Goal: Task Accomplishment & Management: Complete application form

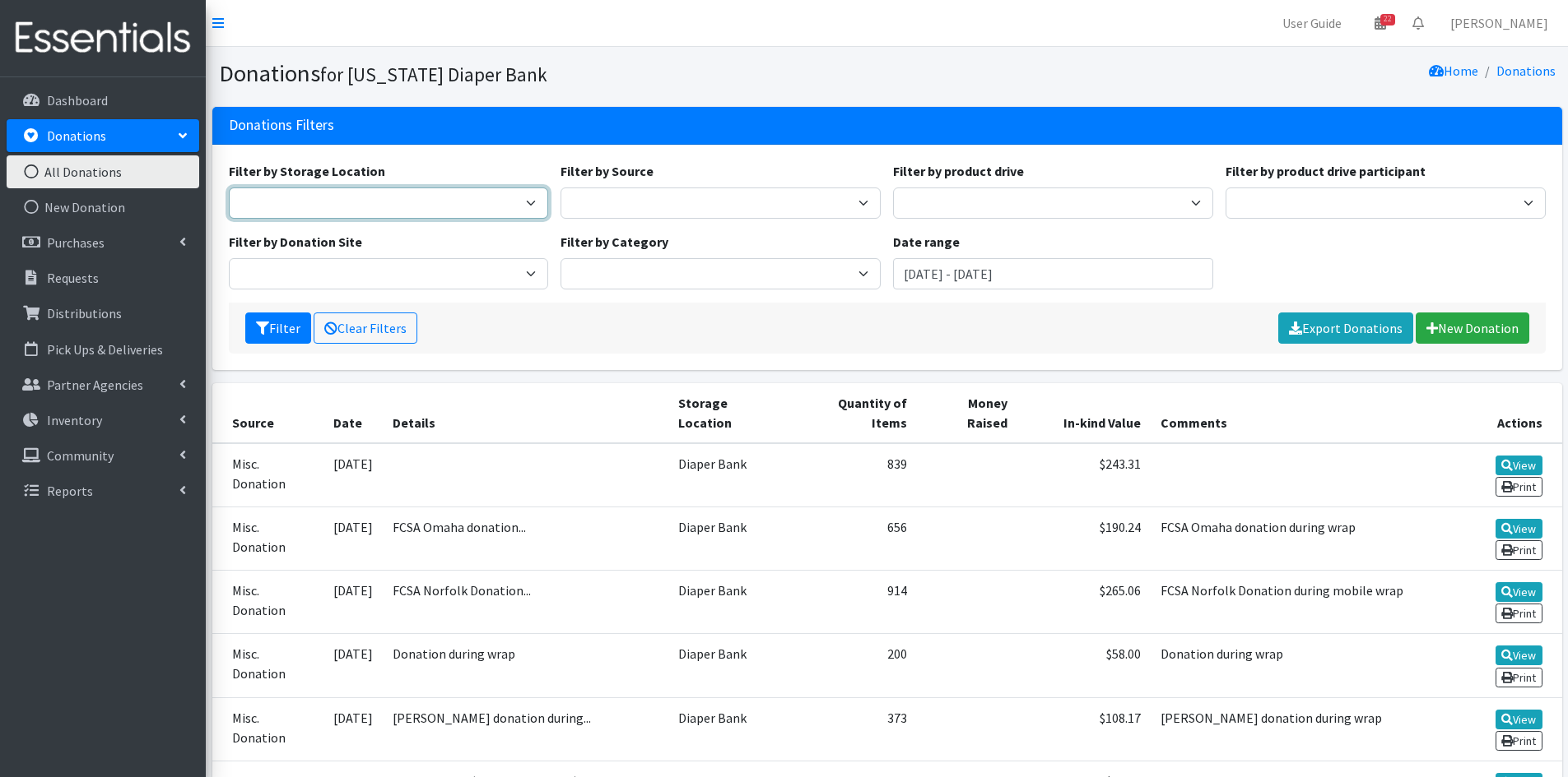
click at [416, 197] on select "Diaper Bank" at bounding box center [389, 203] width 320 height 32
drag, startPoint x: 416, startPoint y: 197, endPoint x: 426, endPoint y: 197, distance: 10.0
click at [416, 197] on select "Diaper Bank" at bounding box center [389, 203] width 320 height 32
click at [629, 219] on div "Filter by Storage Location Diaper Bank Filter by Source Donation Site Misc. Don…" at bounding box center [887, 232] width 1329 height 142
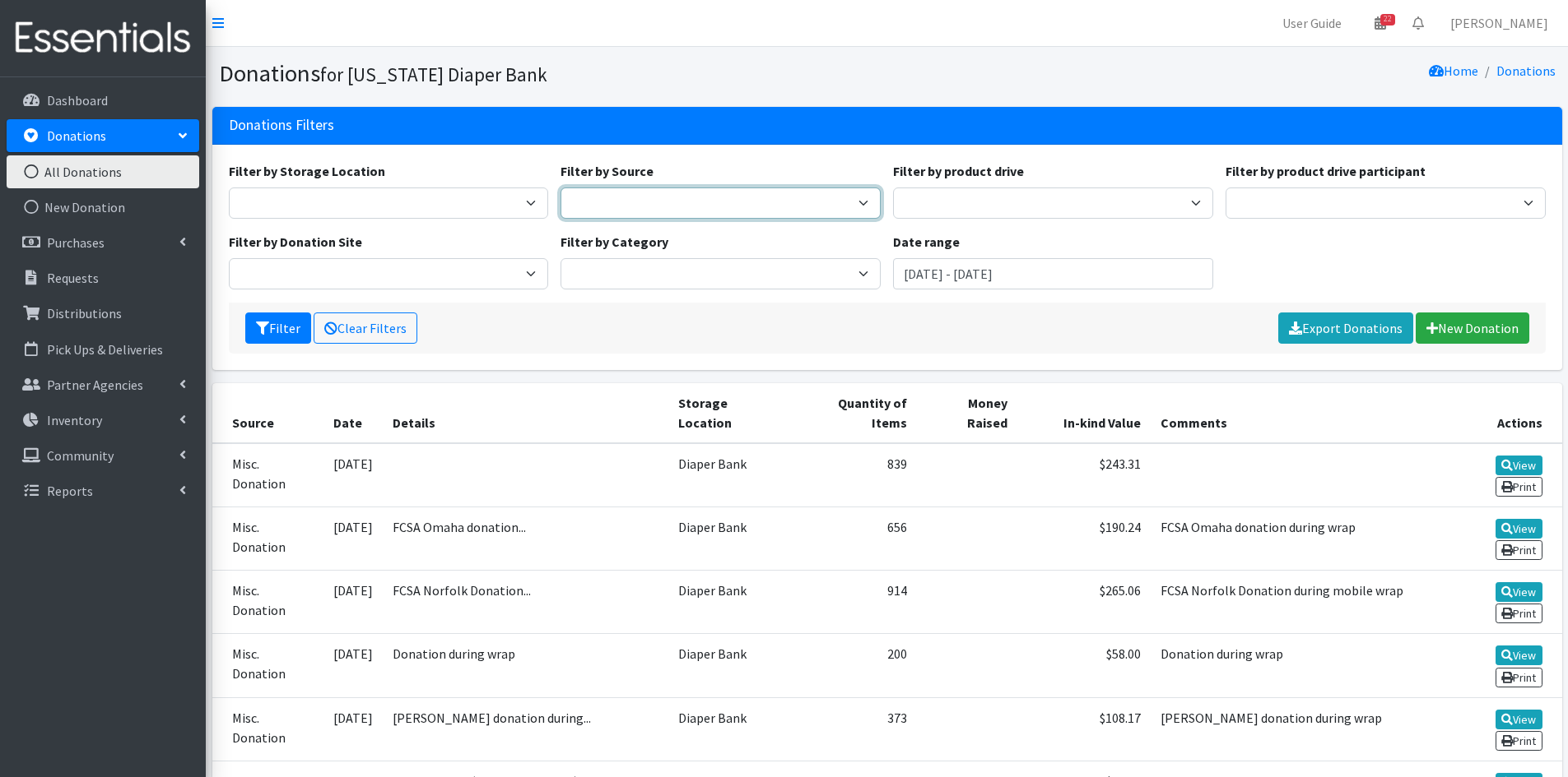
click at [630, 209] on select "Donation Site Misc. Donation Product Drive" at bounding box center [721, 203] width 320 height 32
click at [32, 95] on icon at bounding box center [32, 100] width 21 height 15
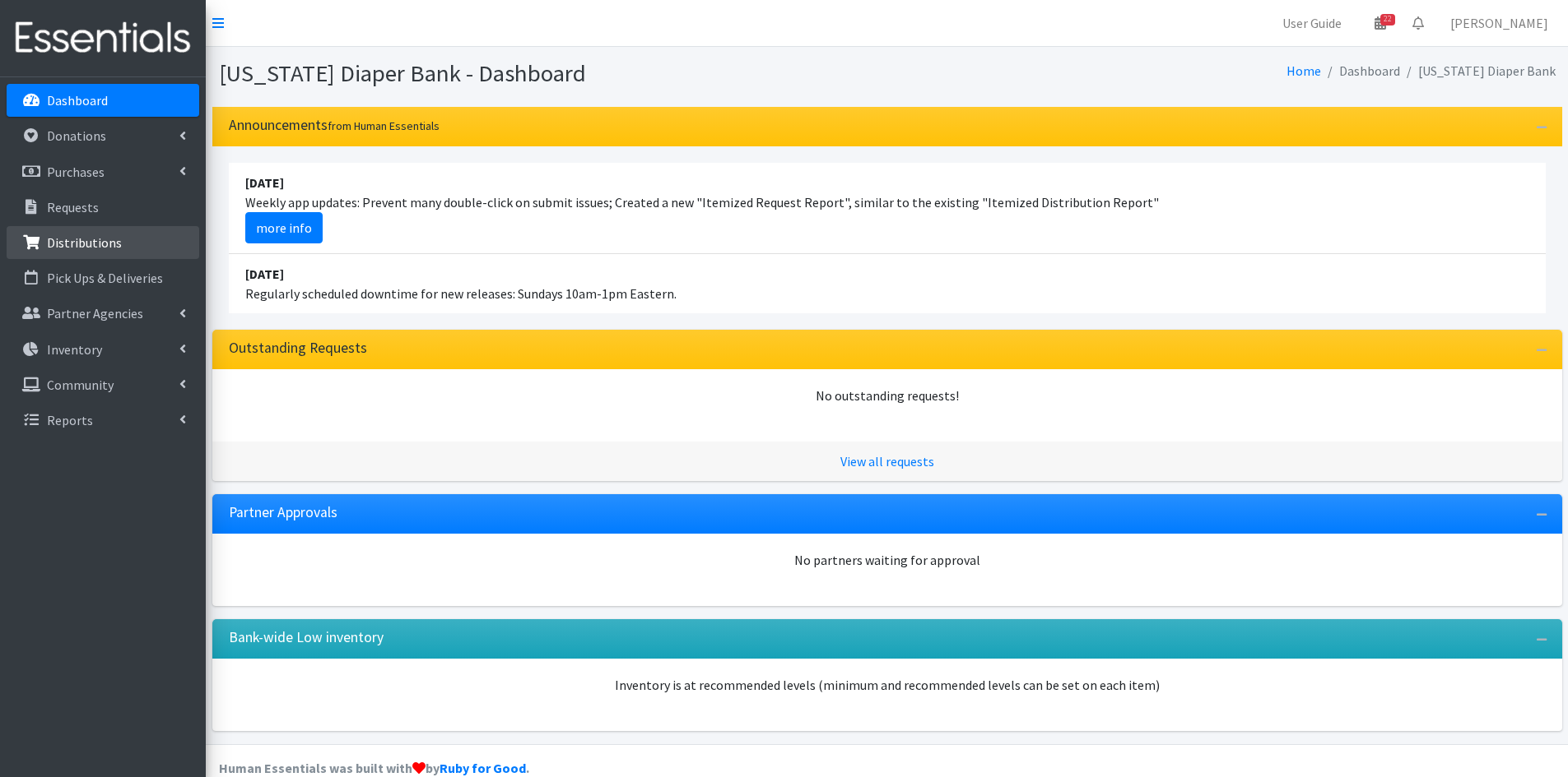
click at [158, 240] on link "Distributions" at bounding box center [103, 243] width 193 height 33
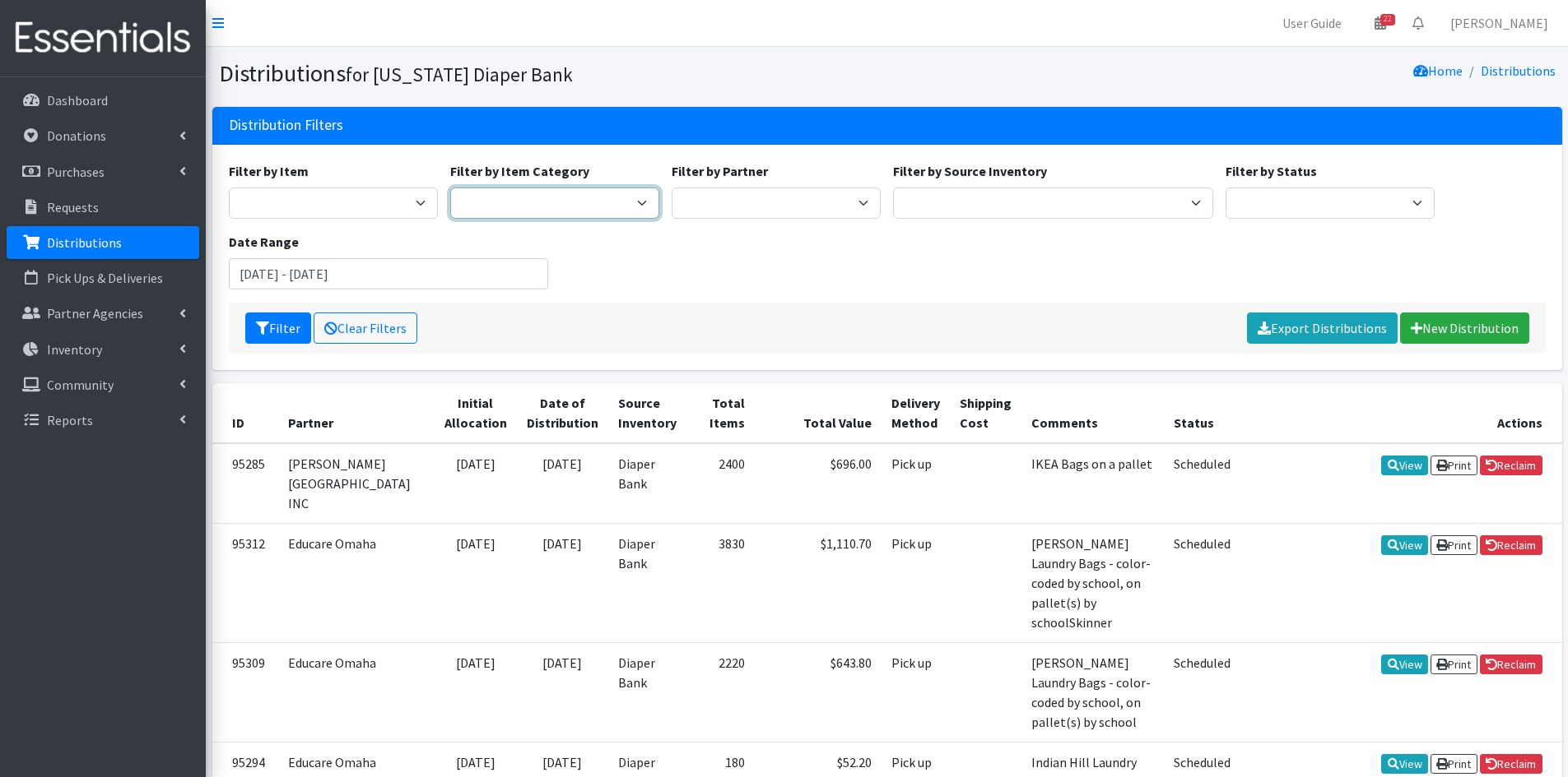
click at [510, 200] on select "Kids" at bounding box center [554, 203] width 209 height 32
click at [1476, 340] on link "New Distribution" at bounding box center [1465, 328] width 130 height 32
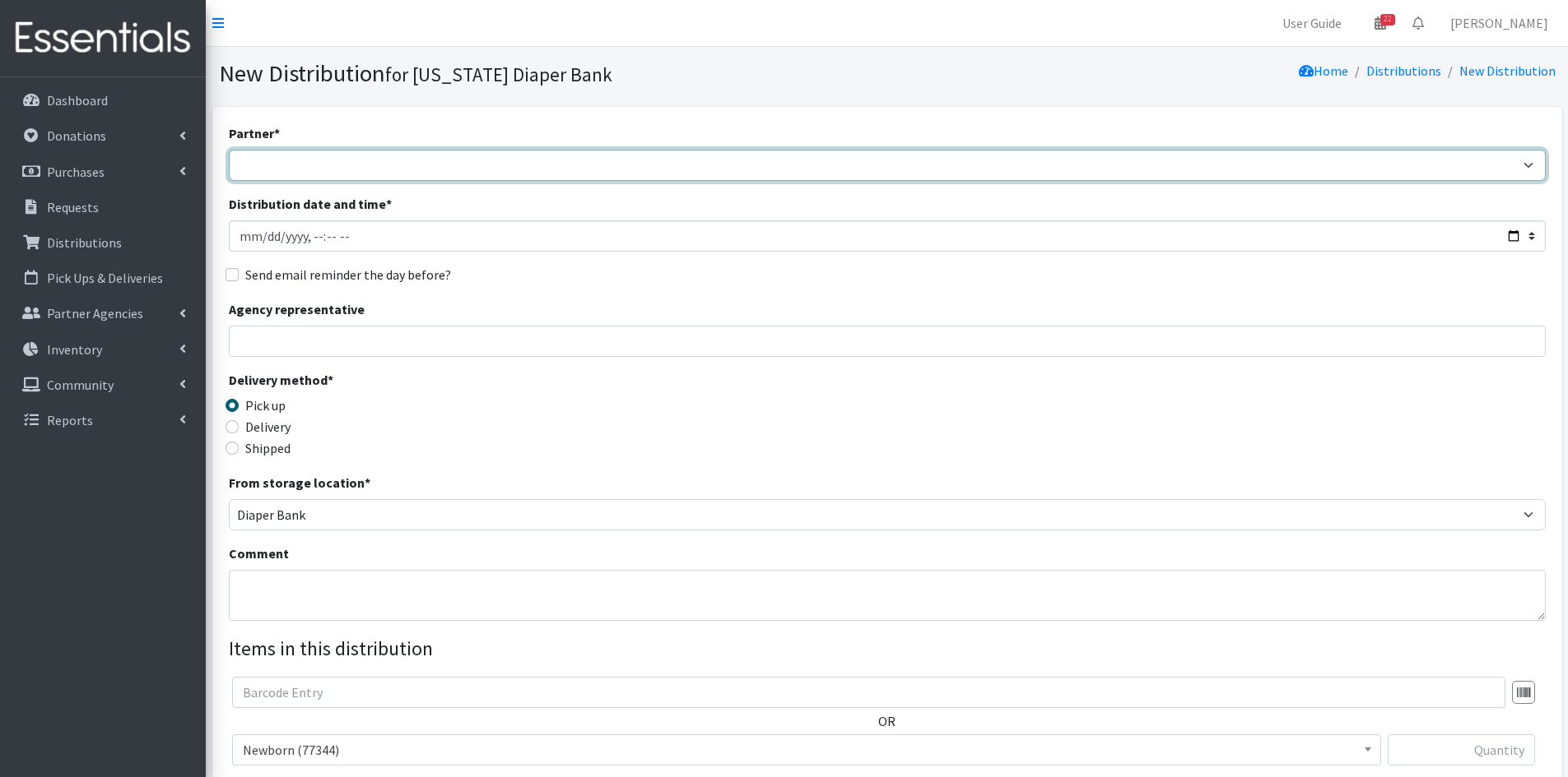
click at [349, 159] on select "Abide A Mother's Love BART - Benson Area Refugee Taskforce Big Brothers Big Sis…" at bounding box center [887, 165] width 1317 height 32
select select "4632"
click at [355, 166] on select "Abide A Mother's Love BART - Benson Area Refugee Taskforce Big Brothers Big Sis…" at bounding box center [887, 165] width 1317 height 32
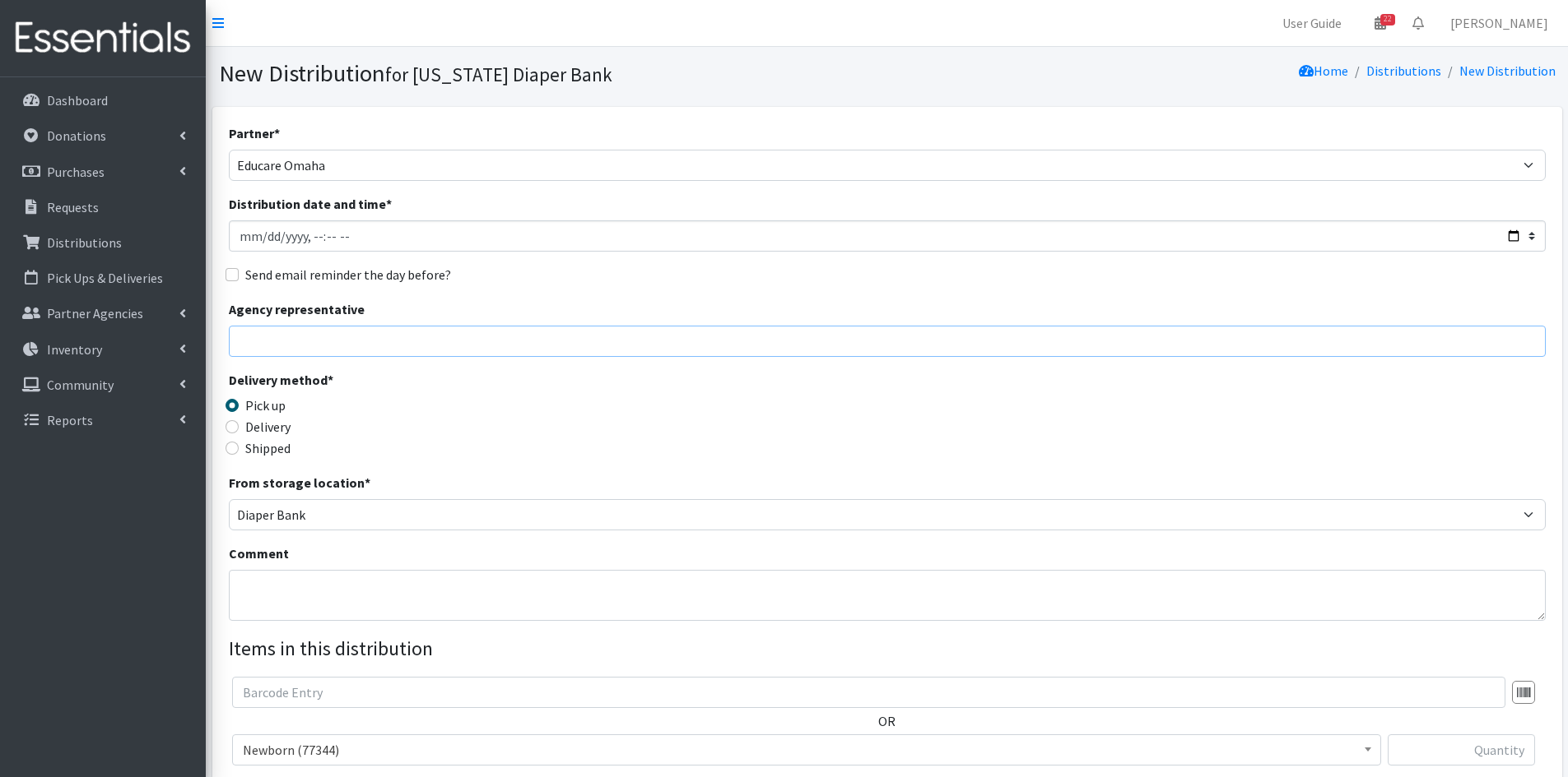
click at [323, 343] on input "Agency representative" at bounding box center [887, 341] width 1317 height 32
click at [382, 230] on input "Distribution date and time *" at bounding box center [887, 236] width 1317 height 32
click at [303, 233] on input "Distribution date and time *" at bounding box center [887, 236] width 1317 height 32
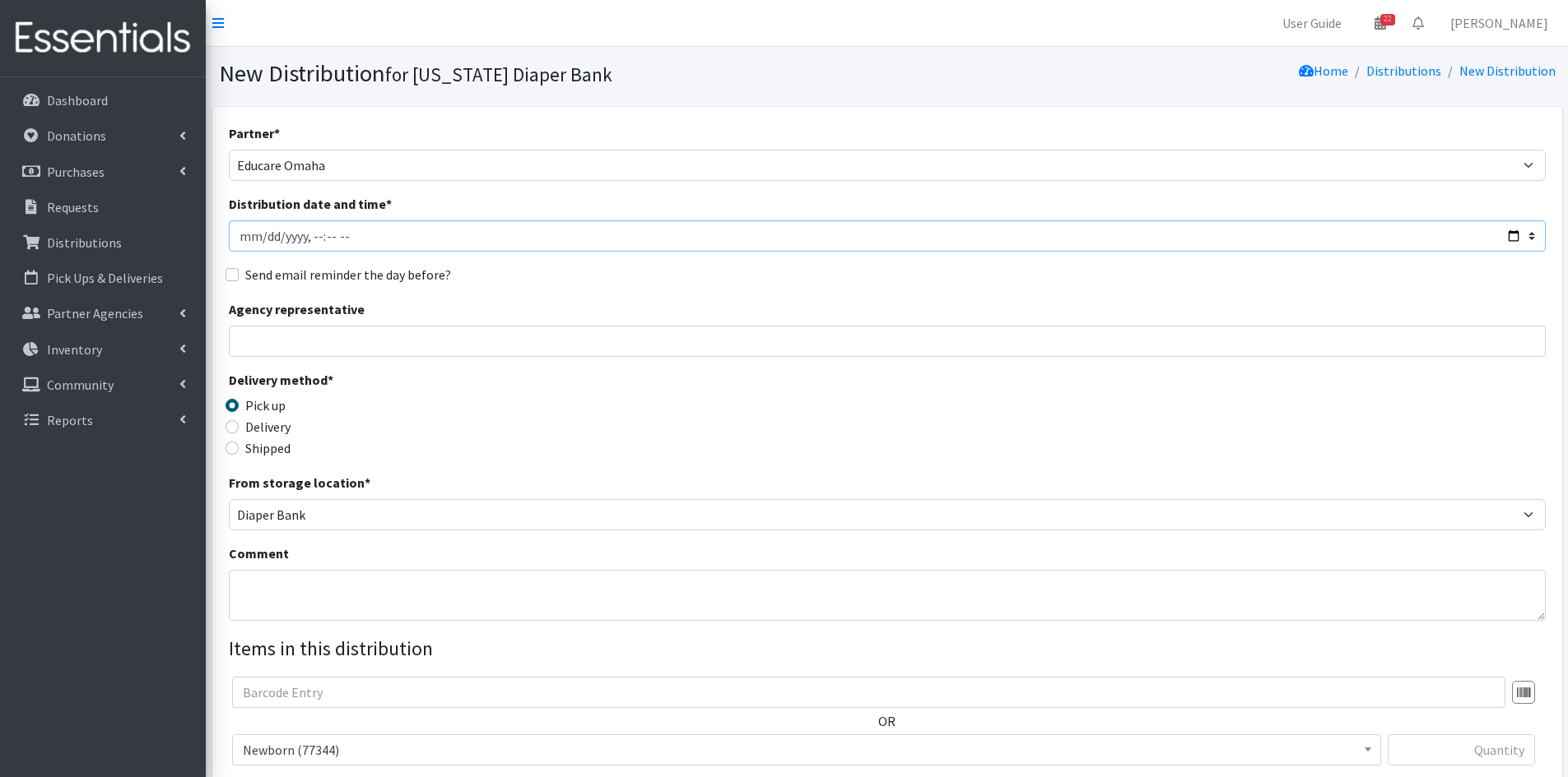
click at [1516, 233] on input "Distribution date and time *" at bounding box center [887, 236] width 1317 height 32
click at [401, 233] on input "Distribution date and time *" at bounding box center [887, 236] width 1317 height 32
click at [1510, 237] on input "Distribution date and time *" at bounding box center [887, 236] width 1317 height 32
type input "2025-08-28T10:45"
click at [598, 281] on div "Send email reminder the day before?" at bounding box center [887, 275] width 1317 height 20
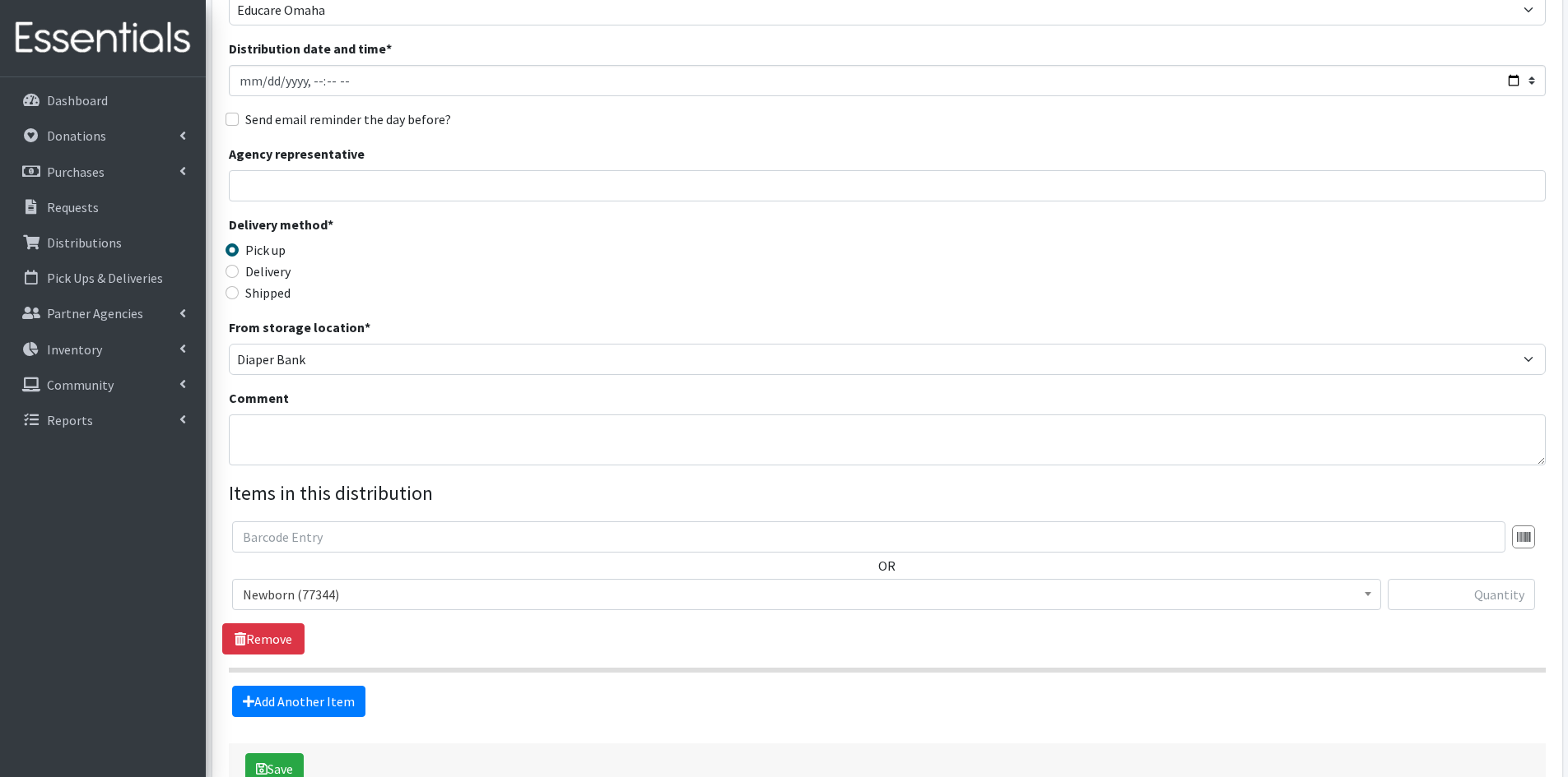
scroll to position [247, 0]
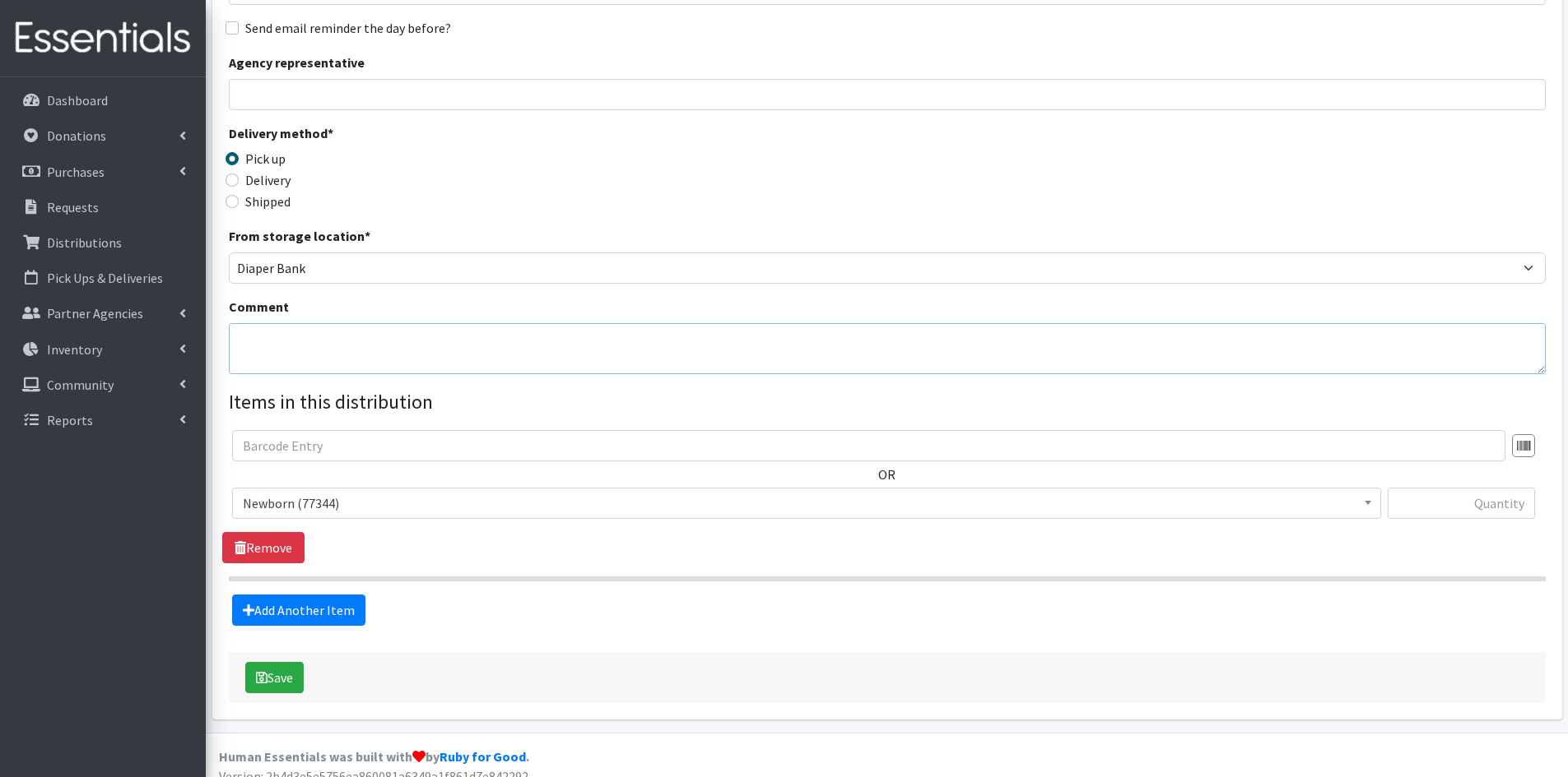
click at [314, 346] on textarea "Comment" at bounding box center [887, 348] width 1317 height 51
type textarea "IKEA Bags"
click at [348, 497] on span "Newborn (77344)" at bounding box center [806, 503] width 1128 height 23
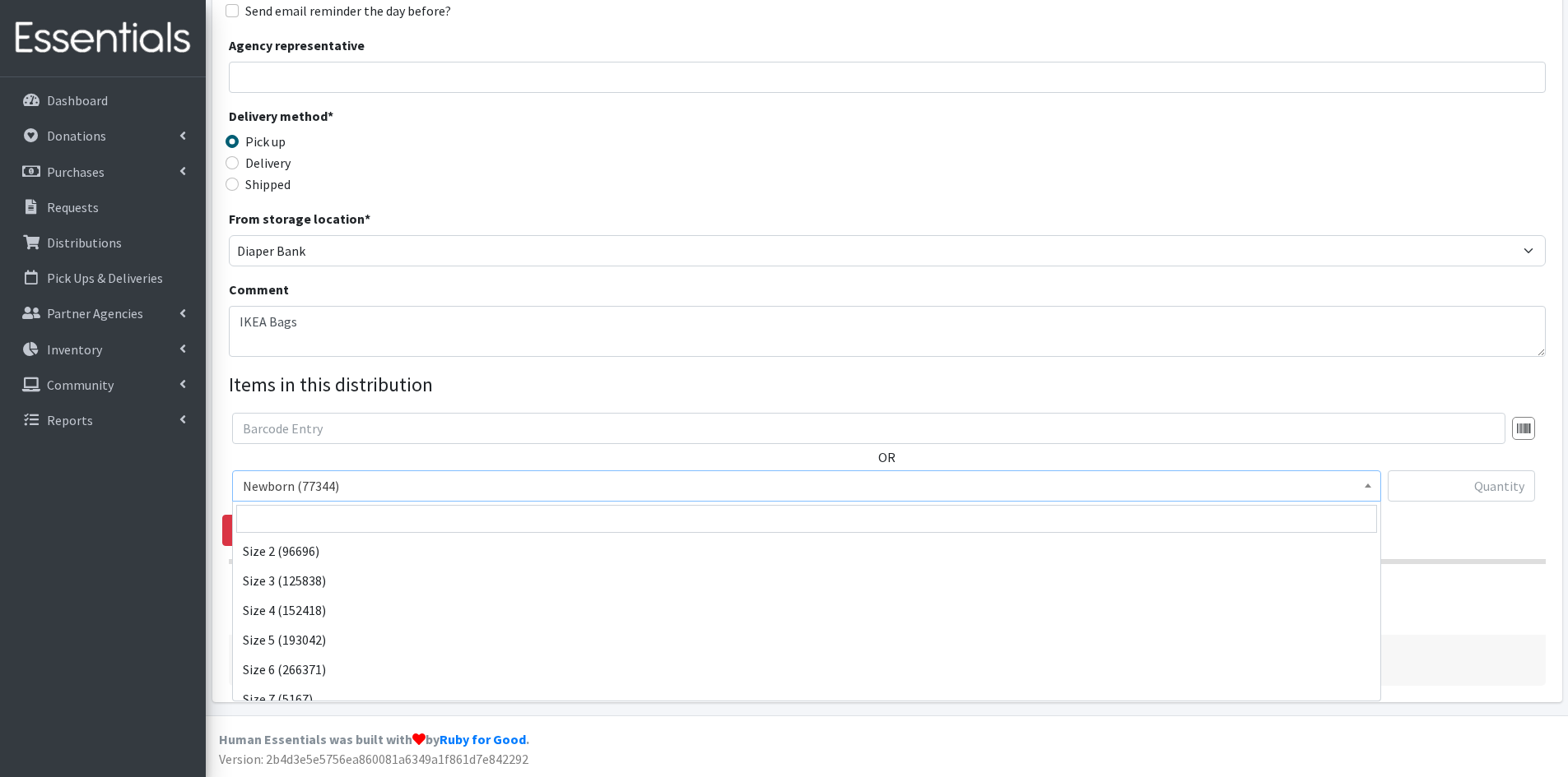
scroll to position [191, 0]
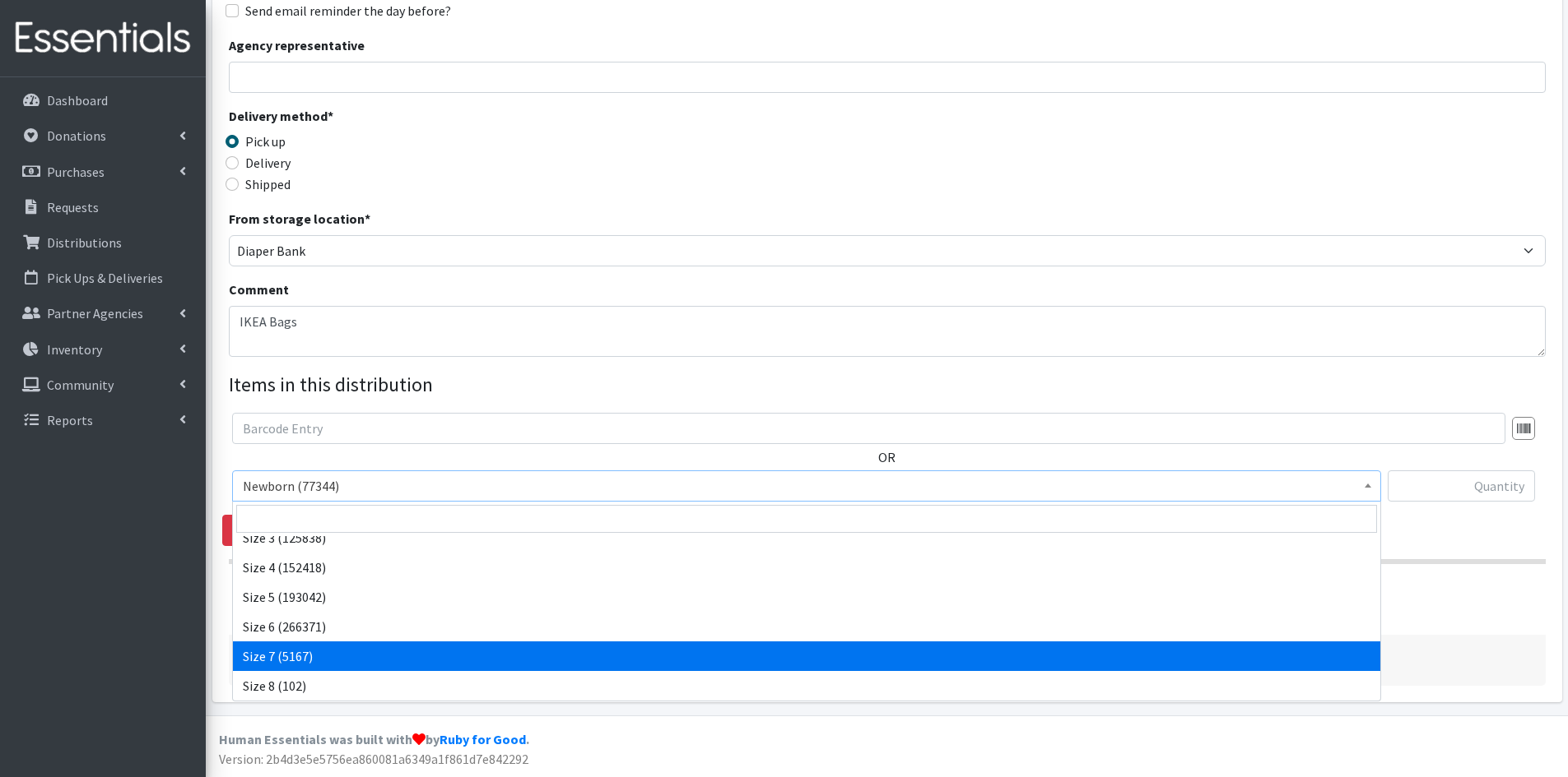
select select "3820"
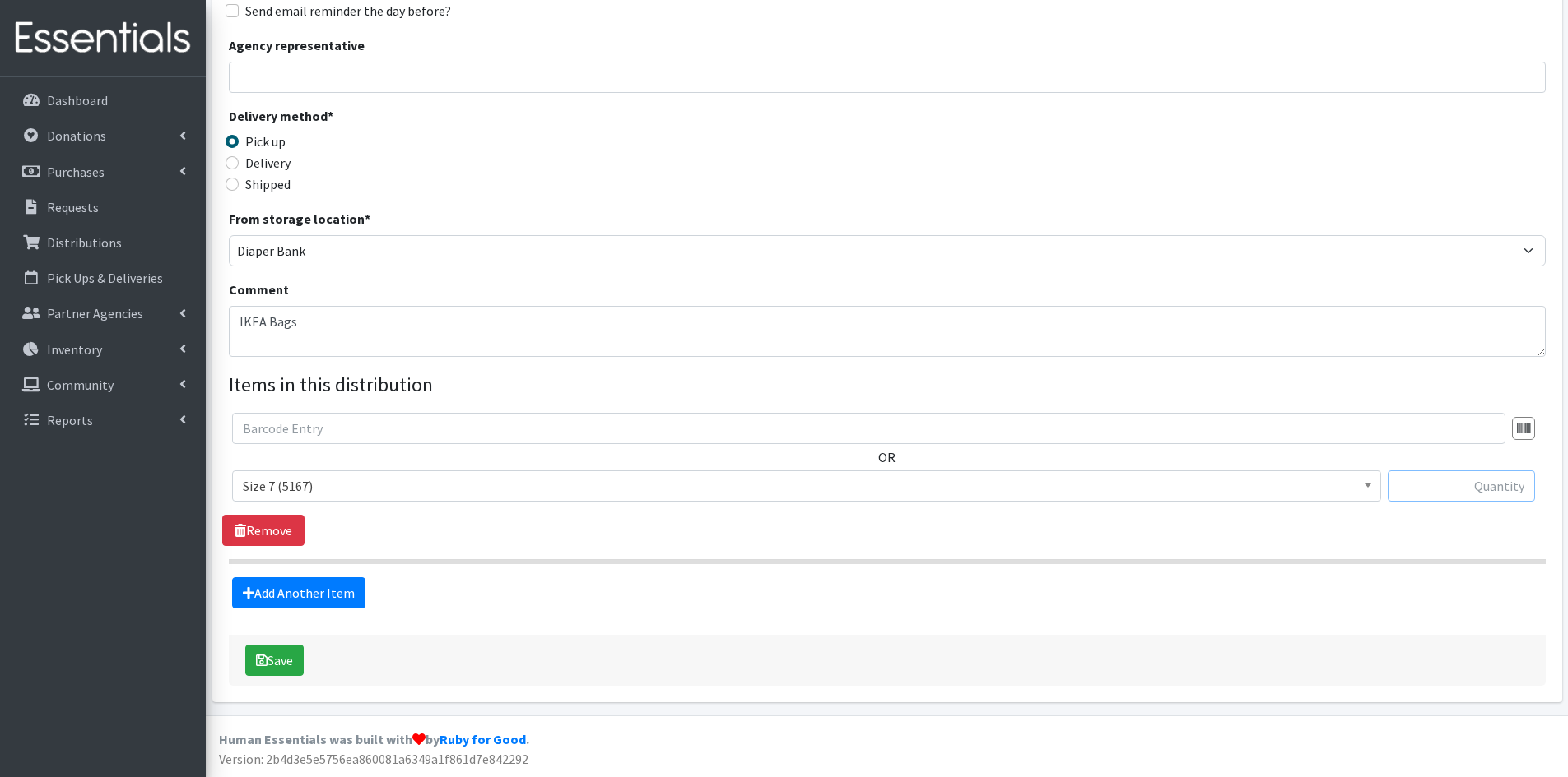
click at [1475, 480] on input "text" at bounding box center [1461, 486] width 147 height 32
type input "1740"
click at [313, 599] on link "Add Another Item" at bounding box center [299, 593] width 133 height 32
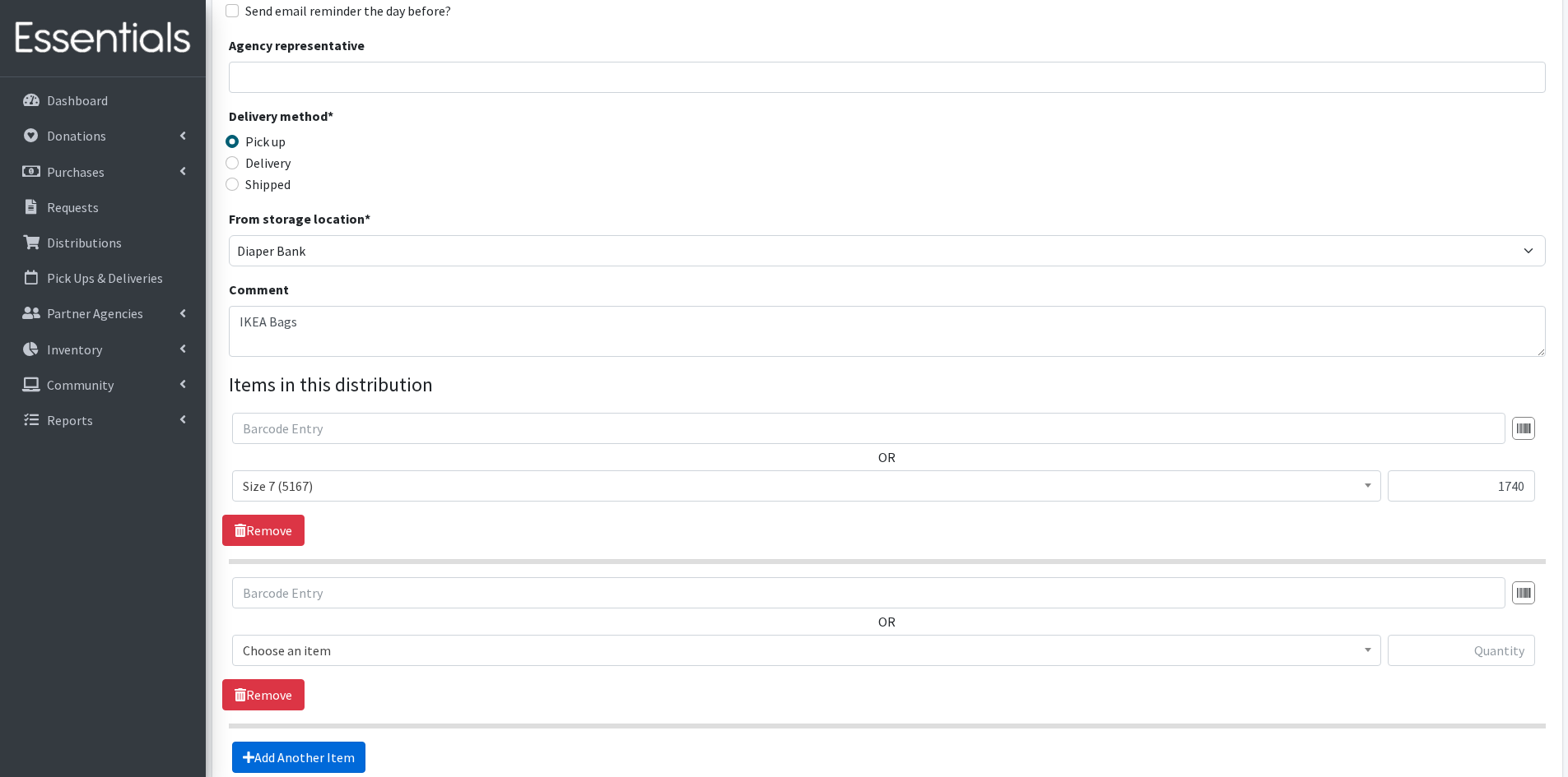
scroll to position [429, 0]
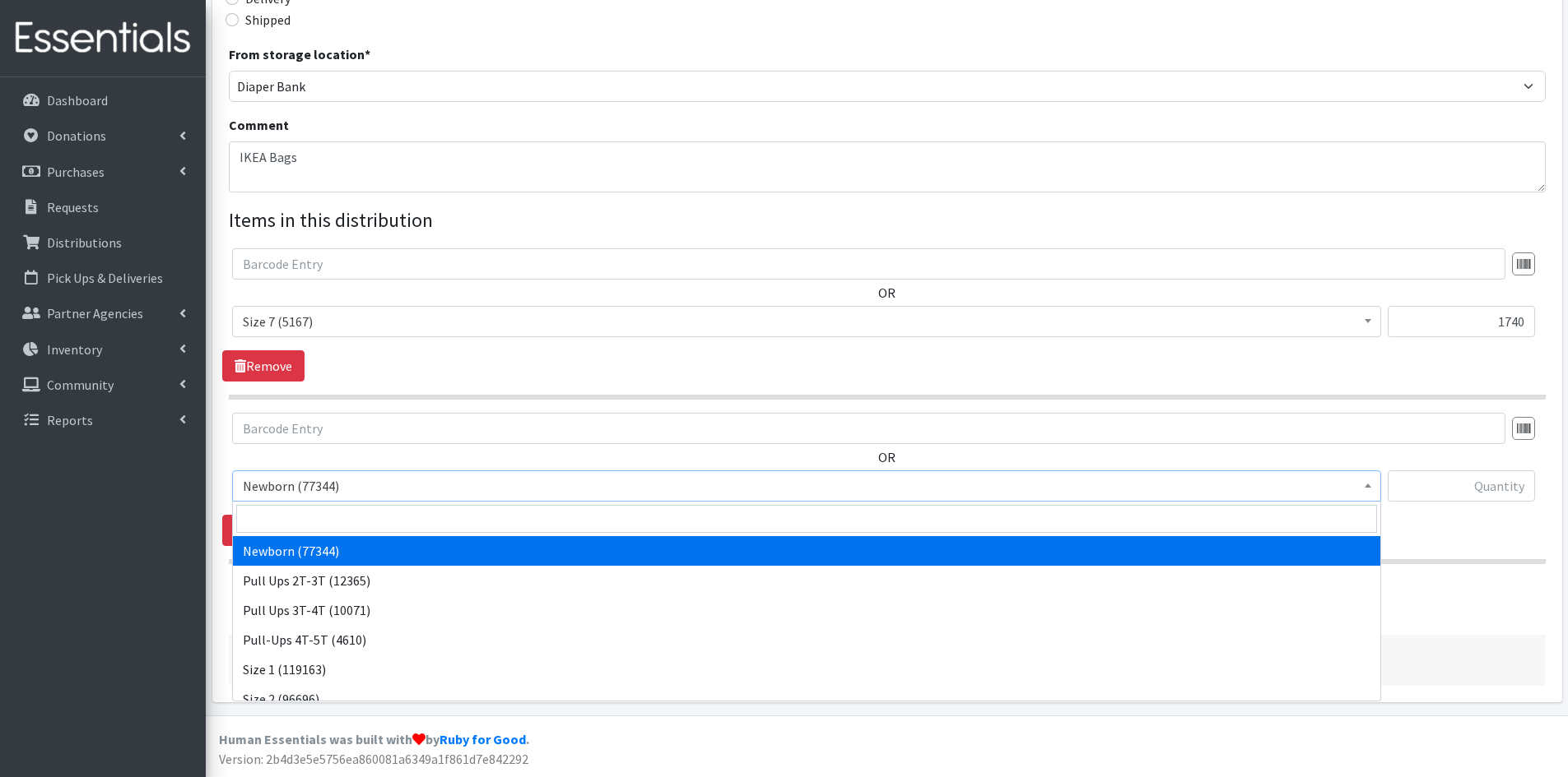
click at [313, 482] on span "Newborn (77344)" at bounding box center [806, 486] width 1128 height 23
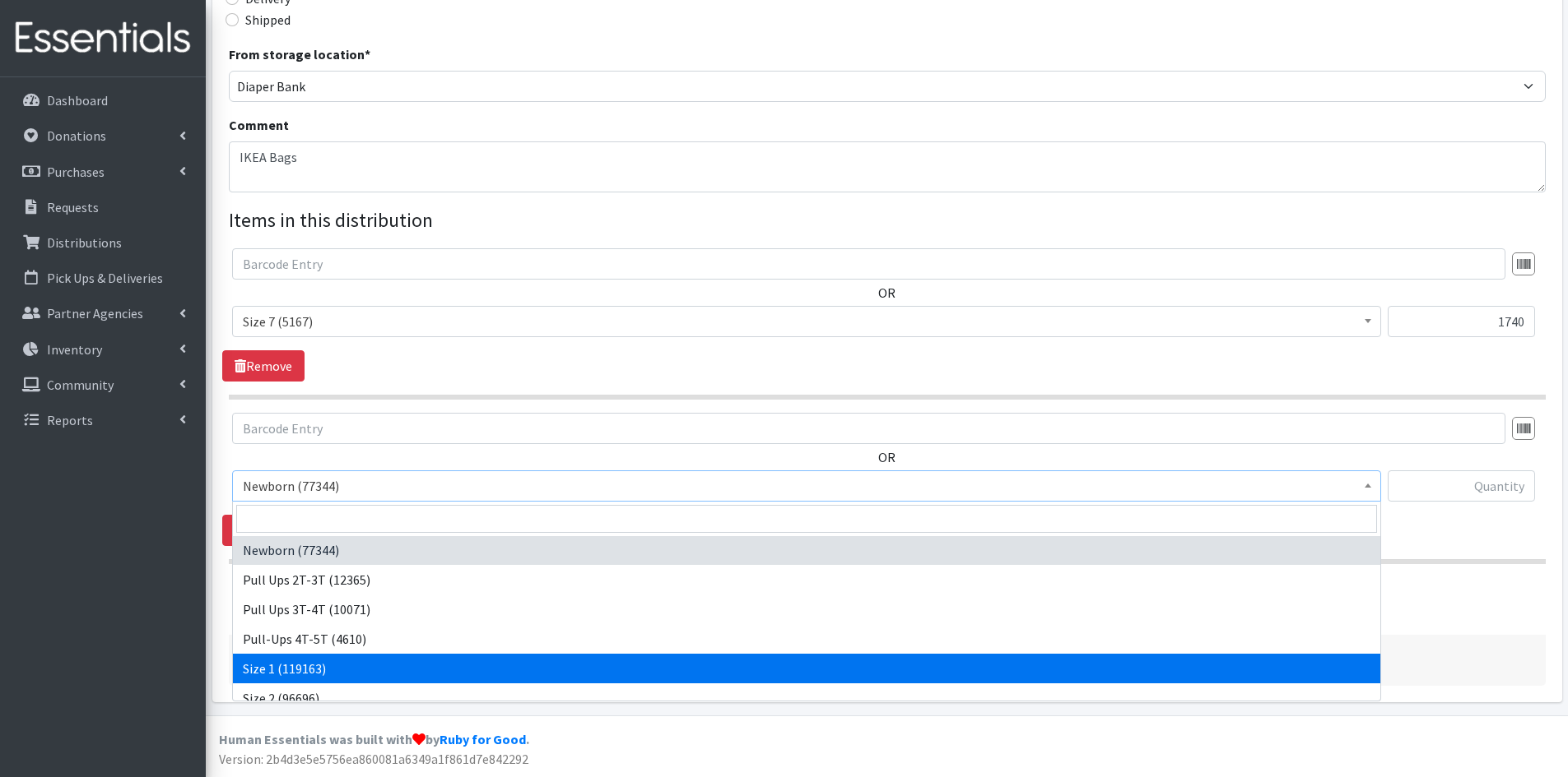
scroll to position [0, 0]
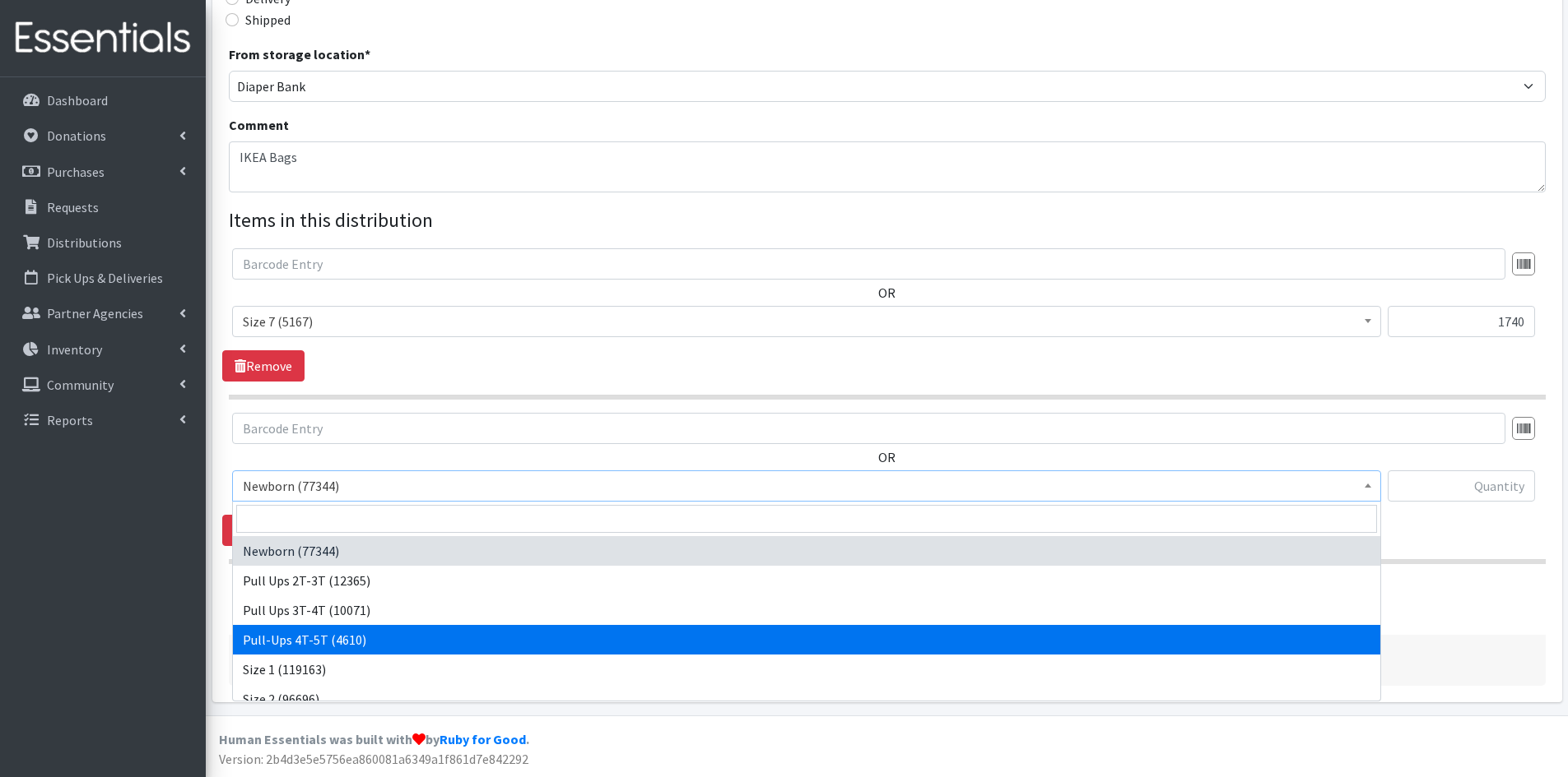
select select "14766"
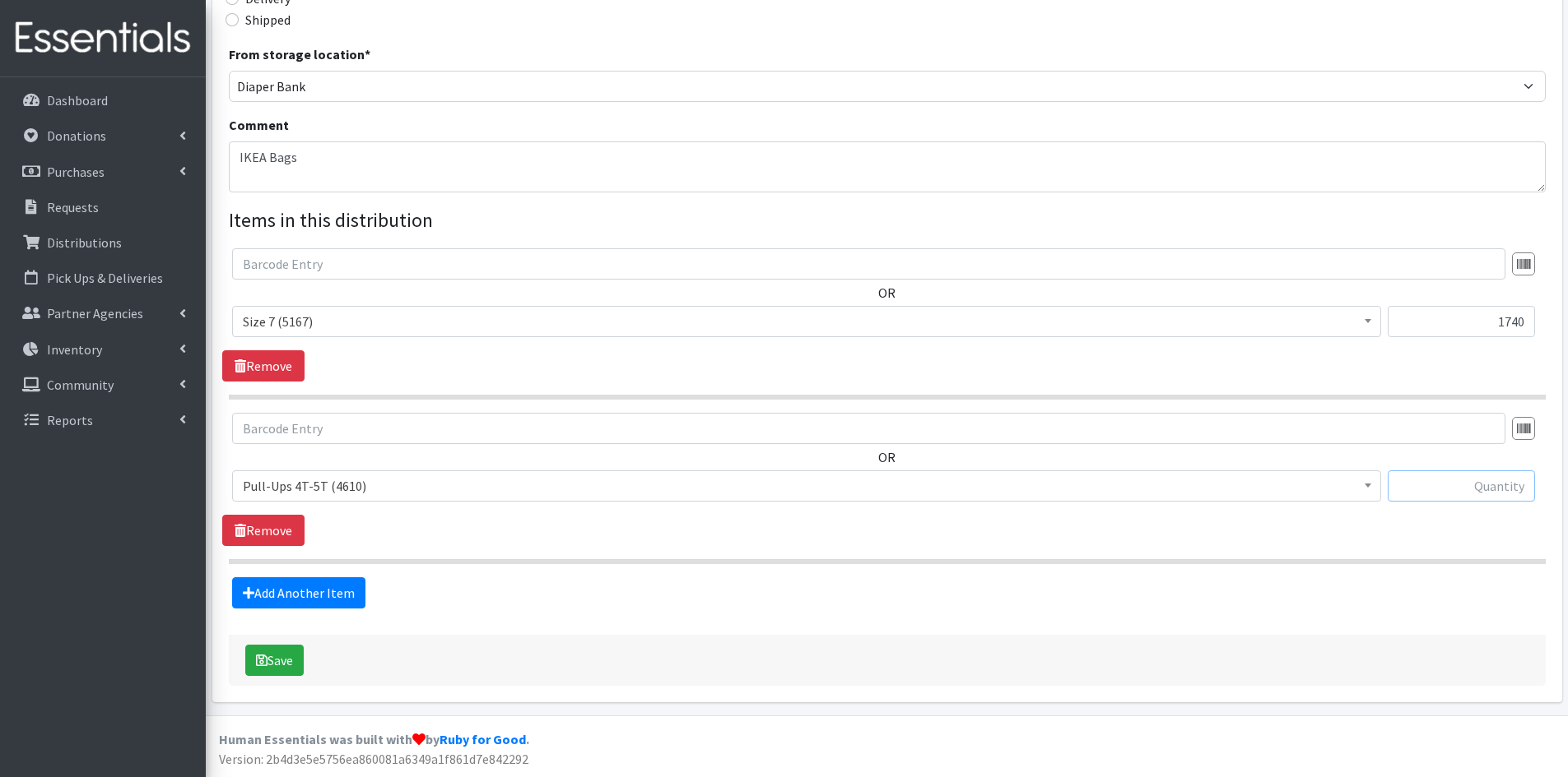
click at [1475, 492] on input "text" at bounding box center [1461, 486] width 147 height 32
type input "1500"
click at [263, 647] on button "Save" at bounding box center [274, 661] width 59 height 32
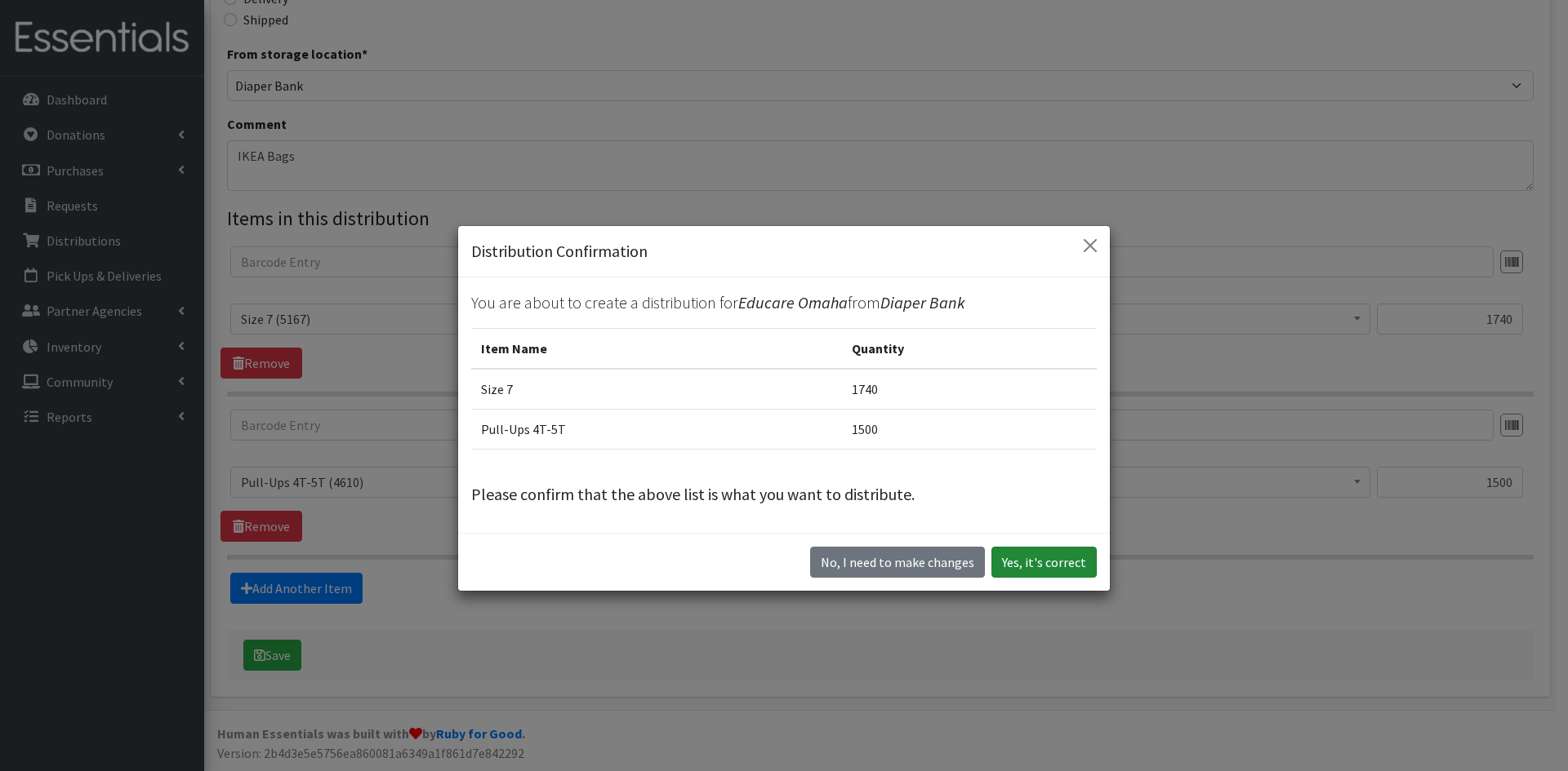
click at [1050, 568] on button "Yes, it's correct" at bounding box center [1043, 563] width 105 height 31
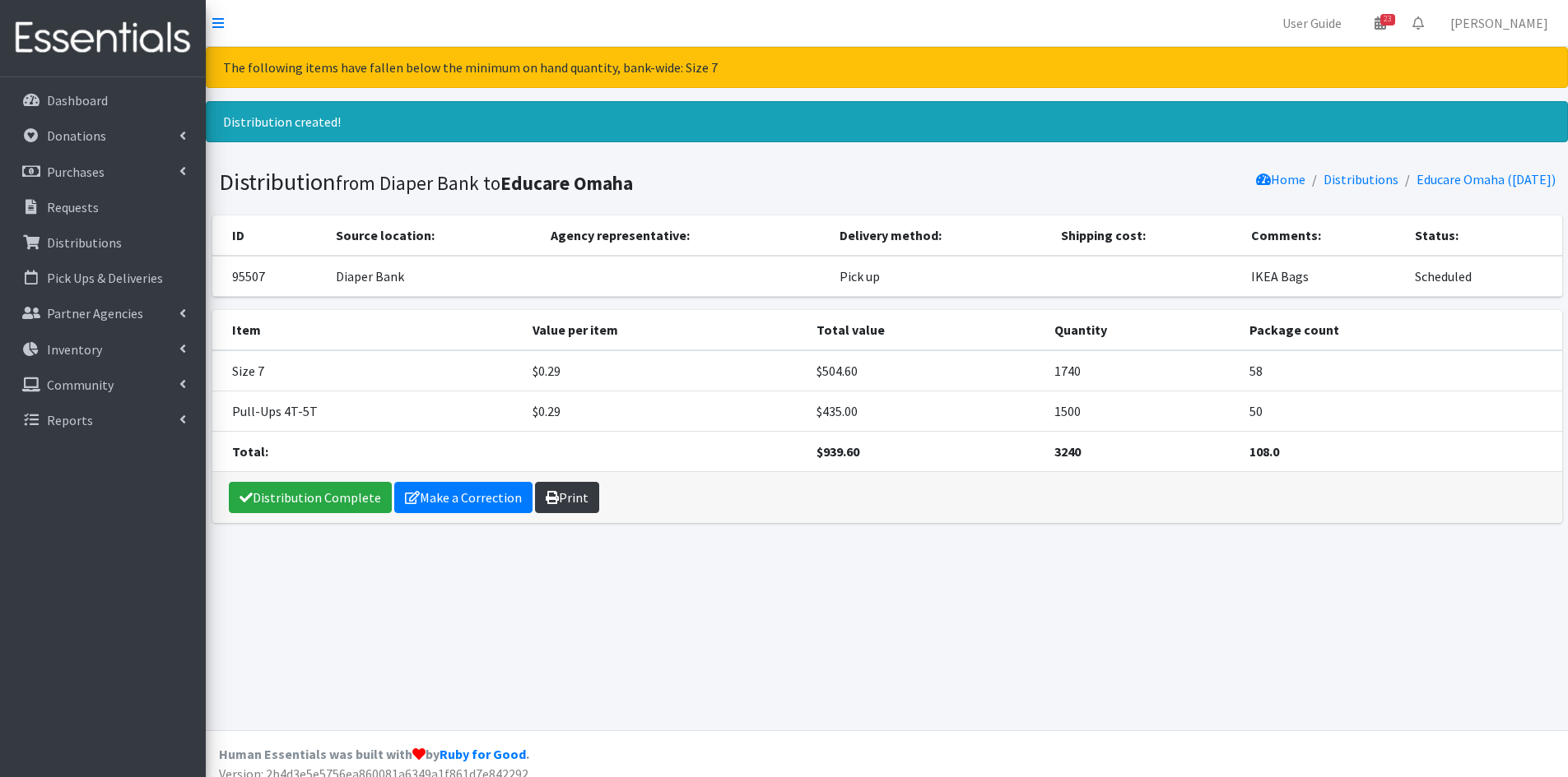
click at [569, 500] on link "Print" at bounding box center [566, 498] width 64 height 32
